Goal: Task Accomplishment & Management: Manage account settings

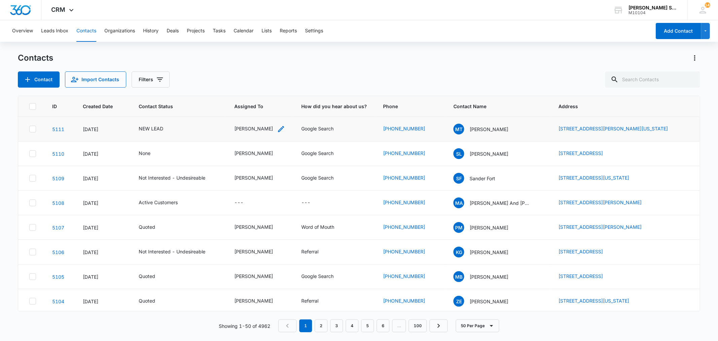
click at [244, 128] on div "[PERSON_NAME]" at bounding box center [253, 128] width 39 height 7
click at [267, 85] on icon "Remove Kenneth Florman" at bounding box center [266, 85] width 5 height 5
type input "ji"
click at [241, 113] on p "[PERSON_NAME]" at bounding box center [235, 109] width 15 height 7
click at [293, 105] on div "Assigned To Jim McDevitt Cancel Save" at bounding box center [258, 90] width 93 height 62
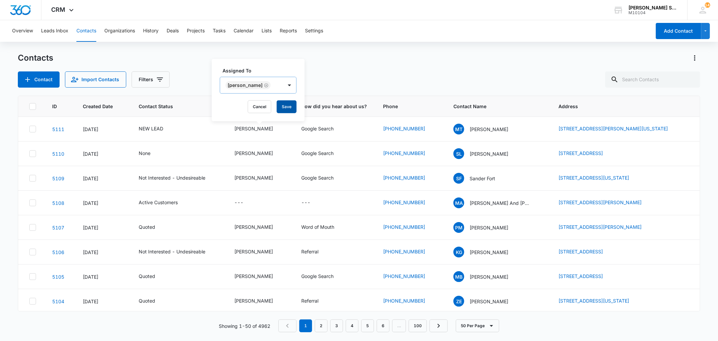
click at [278, 106] on button "Save" at bounding box center [287, 106] width 20 height 13
click at [147, 128] on div "NEW LEAD" at bounding box center [151, 128] width 25 height 7
click at [157, 86] on icon "Remove NEW LEAD" at bounding box center [158, 85] width 5 height 5
click at [173, 98] on div "Contact Status Contact Status Cancel Save" at bounding box center [157, 91] width 78 height 62
click at [173, 103] on button "Save" at bounding box center [178, 106] width 20 height 13
